Goal: Book appointment/travel/reservation

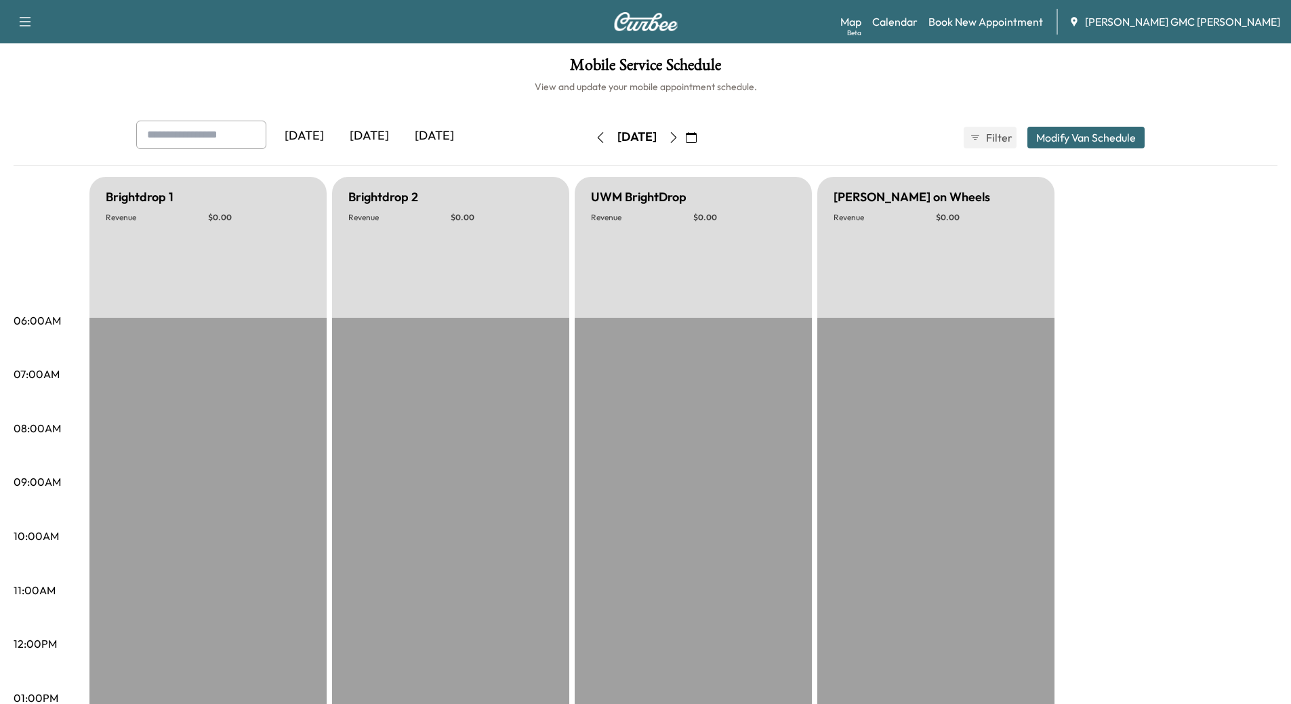
click at [617, 137] on div "[DATE]" at bounding box center [636, 137] width 39 height 17
click at [457, 138] on div "[DATE]" at bounding box center [434, 136] width 65 height 31
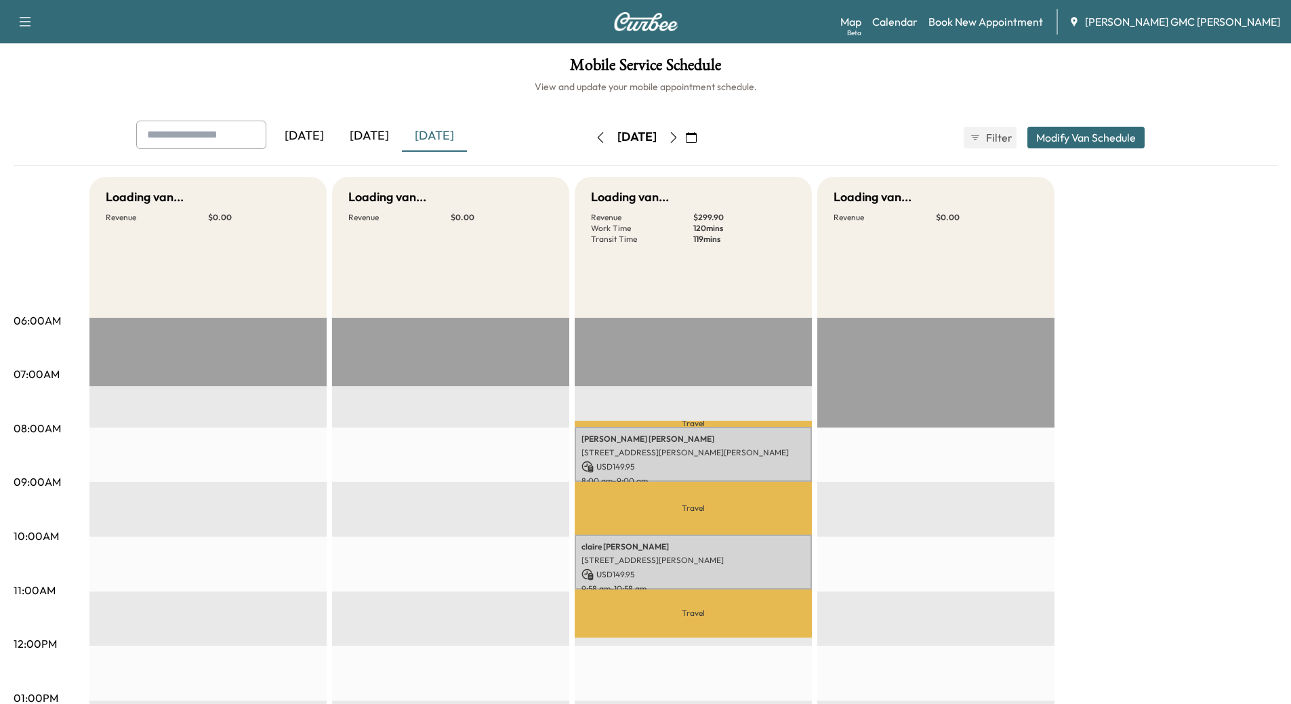
click at [364, 133] on div "[DATE]" at bounding box center [369, 136] width 65 height 31
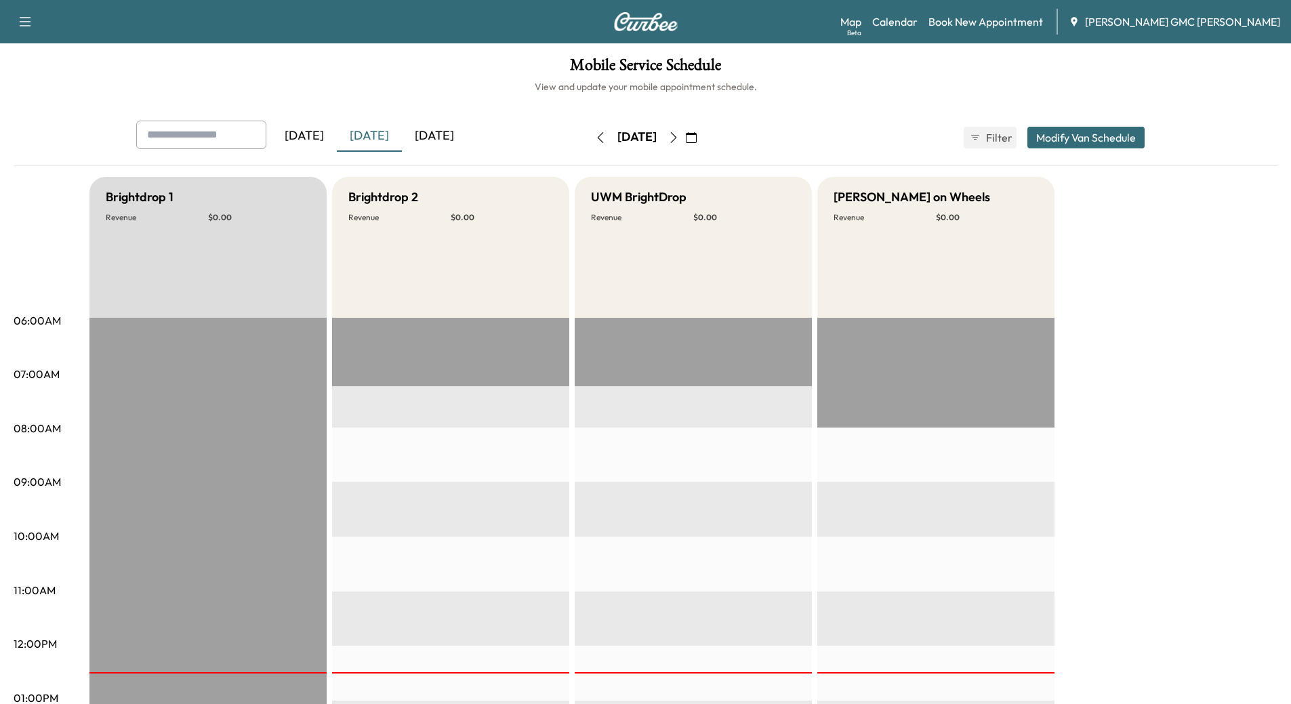
click at [458, 132] on div "[DATE]" at bounding box center [434, 136] width 65 height 31
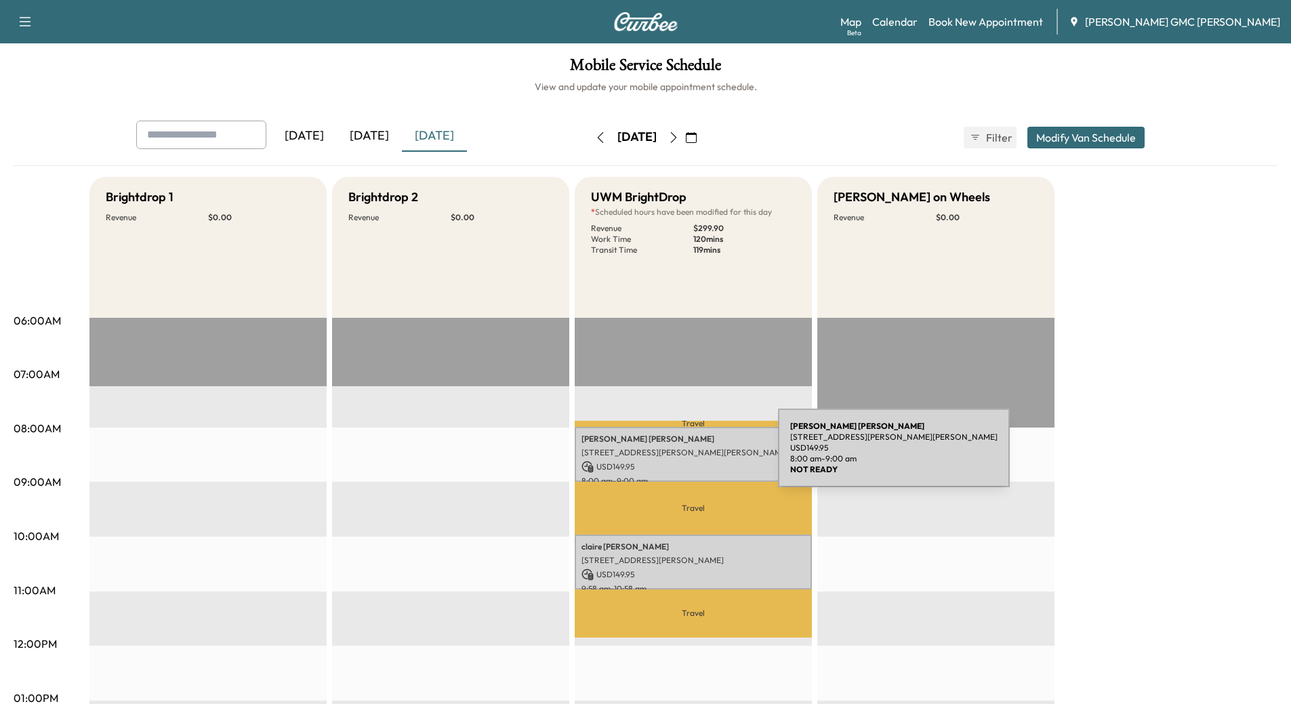
click at [676, 456] on p "[STREET_ADDRESS][PERSON_NAME][PERSON_NAME]" at bounding box center [693, 452] width 224 height 11
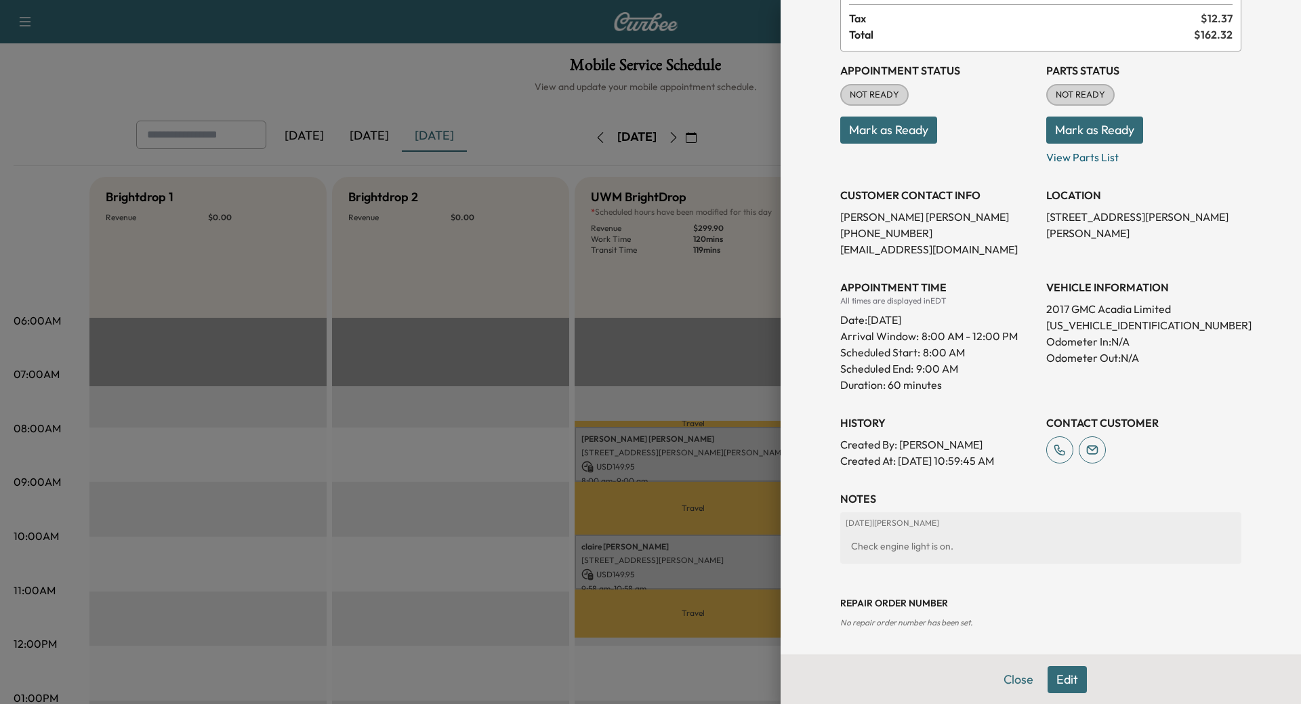
scroll to position [109, 0]
drag, startPoint x: 1009, startPoint y: 679, endPoint x: 964, endPoint y: 671, distance: 45.3
click at [1009, 680] on button "Close" at bounding box center [1018, 679] width 47 height 27
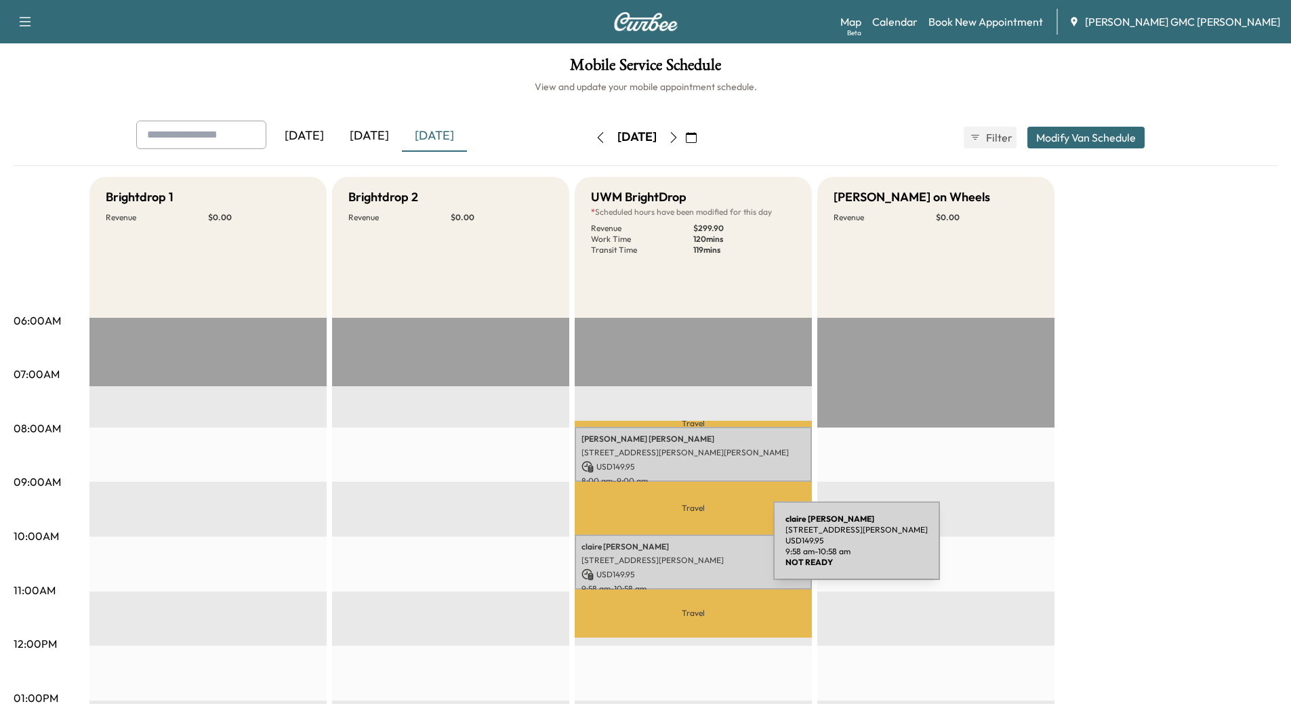
click at [671, 548] on p "[PERSON_NAME]" at bounding box center [693, 546] width 224 height 11
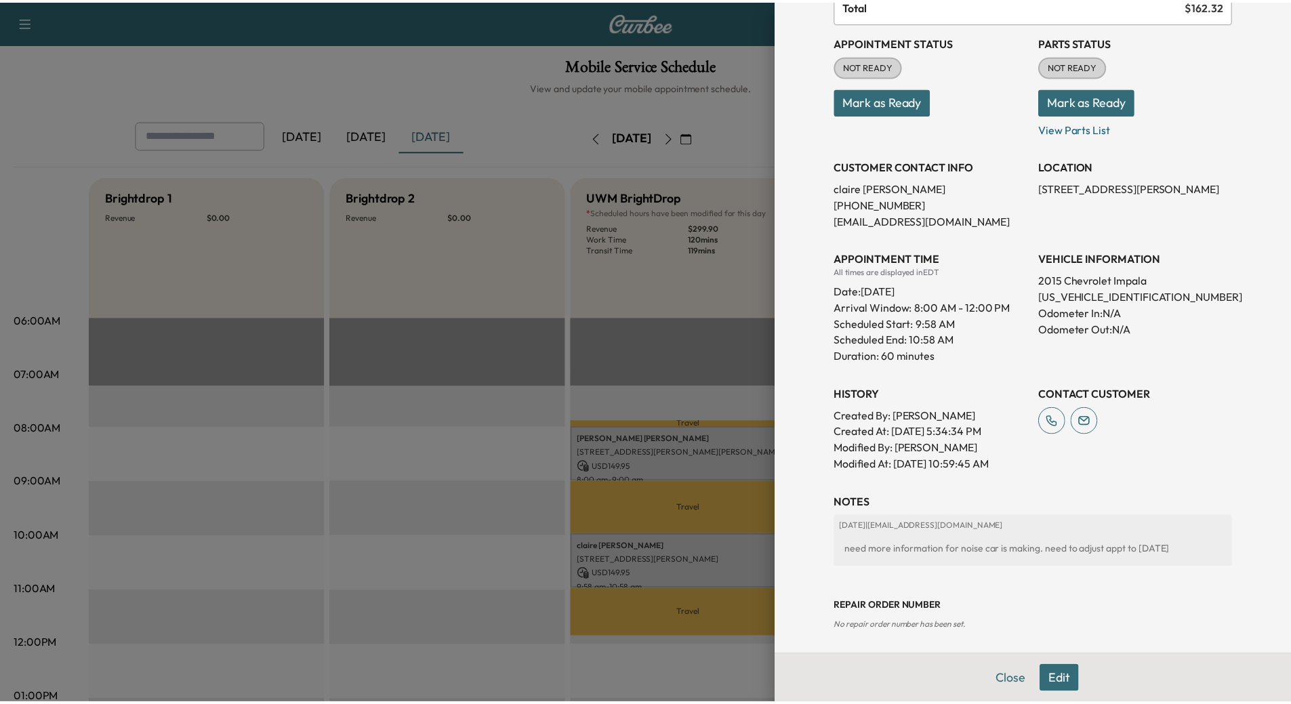
scroll to position [142, 0]
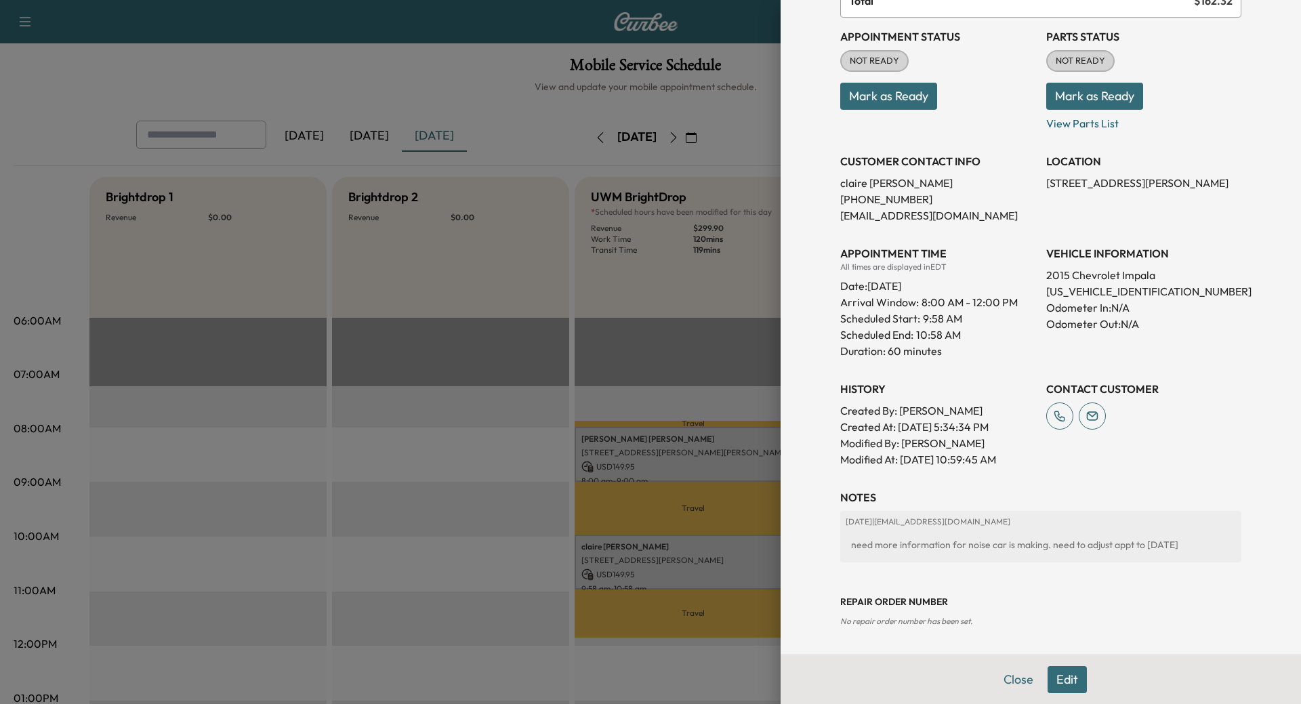
click at [997, 677] on button "Close" at bounding box center [1018, 679] width 47 height 27
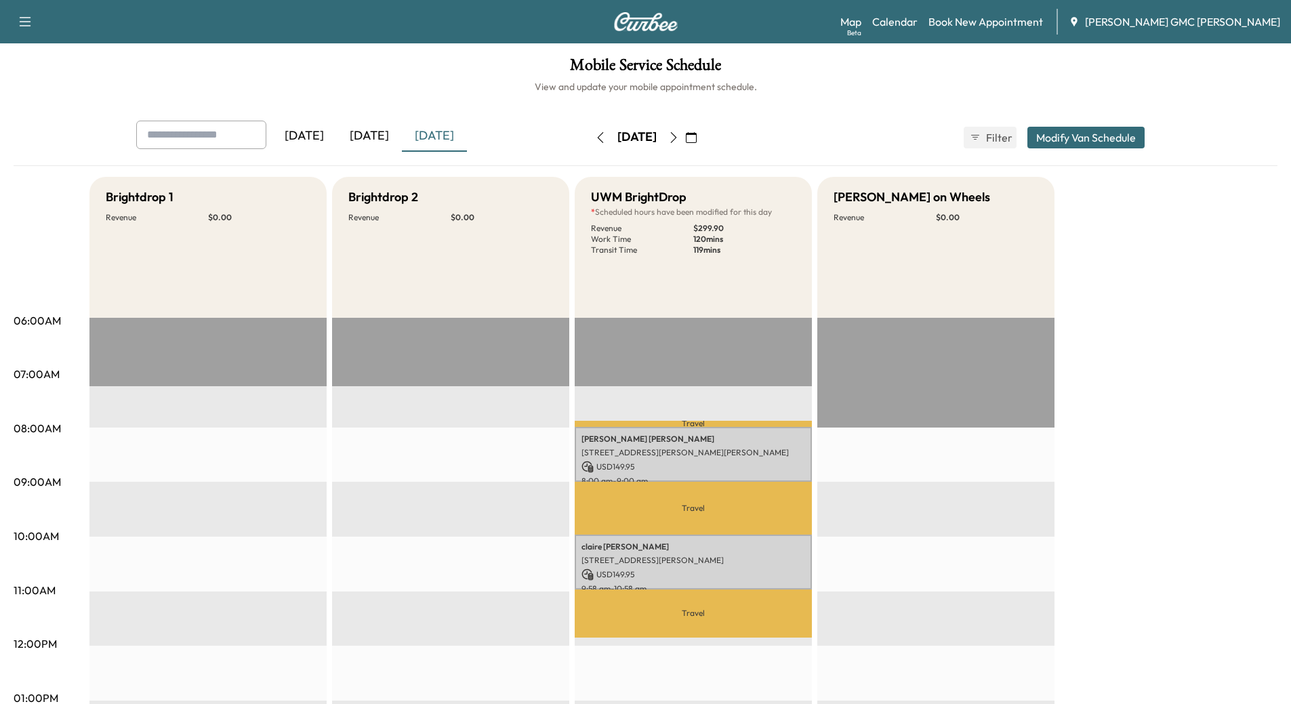
click at [679, 140] on icon "button" at bounding box center [673, 137] width 11 height 11
